Goal: Task Accomplishment & Management: Use online tool/utility

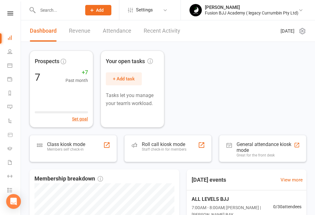
click at [166, 144] on div "Roll call kiosk mode" at bounding box center [164, 144] width 45 height 6
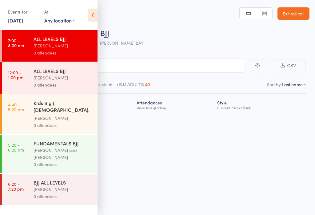
click at [48, 43] on div "[PERSON_NAME]" at bounding box center [63, 45] width 59 height 7
click at [91, 15] on icon at bounding box center [93, 15] width 10 height 13
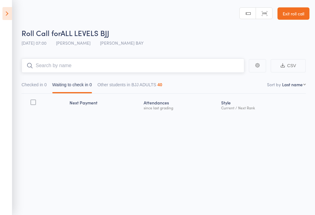
click at [87, 61] on input "search" at bounding box center [133, 65] width 223 height 14
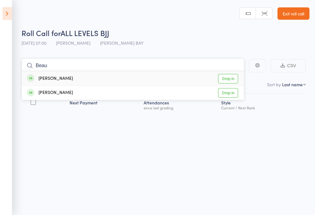
type input "Beau"
click at [65, 80] on div "Beau Whitehouse" at bounding box center [50, 78] width 46 height 7
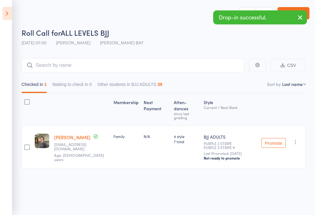
click at [306, 14] on button "button" at bounding box center [300, 18] width 14 height 14
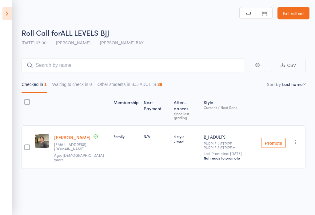
scroll to position [4, 0]
click at [73, 64] on input "search" at bounding box center [133, 65] width 223 height 14
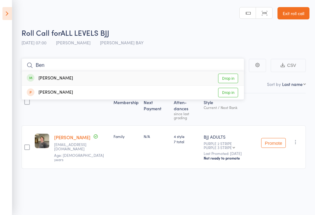
type input "Ben"
click at [59, 76] on div "Ben Todd Drop in" at bounding box center [133, 78] width 222 height 14
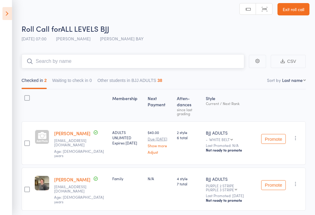
click at [146, 62] on input "search" at bounding box center [133, 61] width 223 height 14
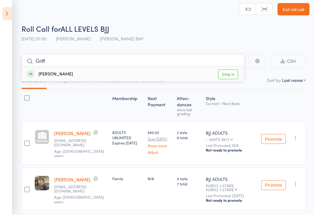
type input "Griff"
click at [49, 72] on div "Griff Windhurst" at bounding box center [50, 74] width 46 height 7
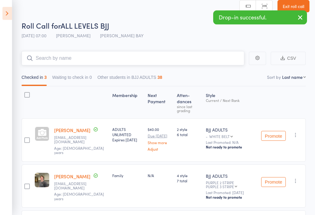
scroll to position [0, 0]
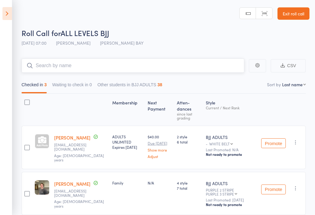
click at [51, 60] on input "search" at bounding box center [133, 65] width 223 height 14
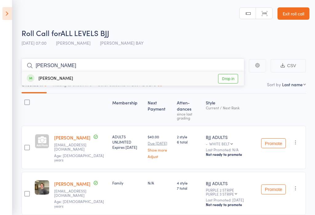
type input "Adam"
click at [227, 78] on link "Drop in" at bounding box center [228, 79] width 20 height 10
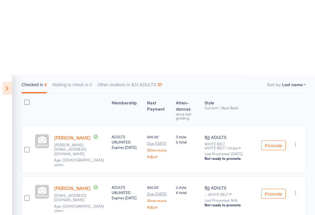
scroll to position [74, 0]
